Goal: Task Accomplishment & Management: Manage account settings

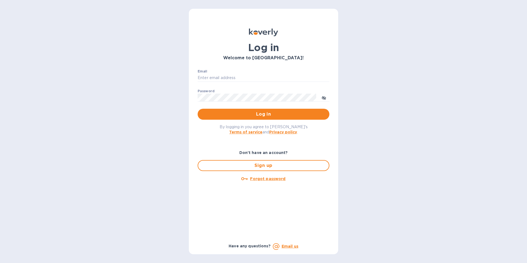
click at [226, 86] on p "​" at bounding box center [264, 86] width 132 height 6
click at [226, 78] on input "Email" at bounding box center [264, 78] width 132 height 8
type input "[PERSON_NAME][EMAIL_ADDRESS][DOMAIN_NAME]"
click at [322, 97] on icon "toggle password visibility" at bounding box center [324, 98] width 4 height 4
click at [288, 111] on span "Log in" at bounding box center [263, 114] width 123 height 7
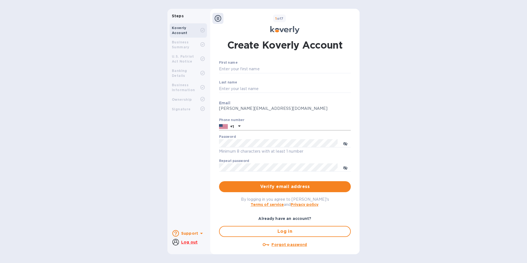
click at [250, 128] on input "text" at bounding box center [297, 126] width 108 height 8
type input "6175431000"
click at [325, 226] on button "Log in" at bounding box center [285, 231] width 132 height 11
click at [190, 243] on u "Log out" at bounding box center [189, 242] width 16 height 4
